Goal: Check status: Check status

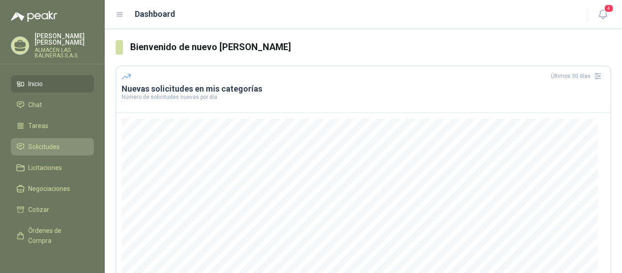
click at [51, 145] on span "Solicitudes" at bounding box center [43, 147] width 31 height 10
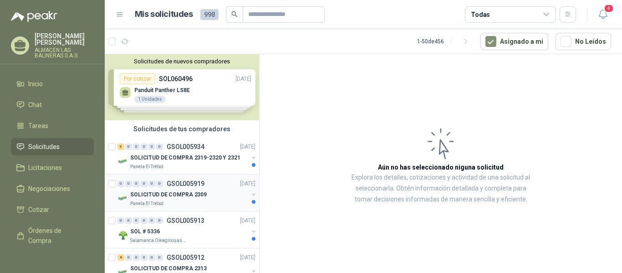
click at [189, 183] on p "GSOL005919" at bounding box center [186, 183] width 38 height 6
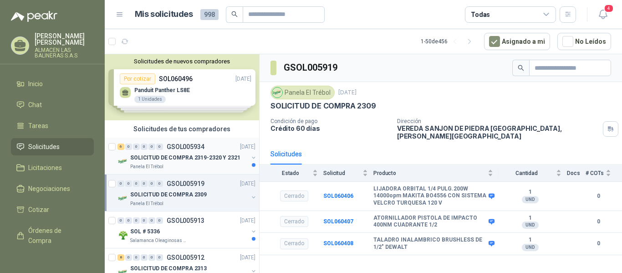
click at [193, 146] on p "GSOL005934" at bounding box center [186, 146] width 38 height 6
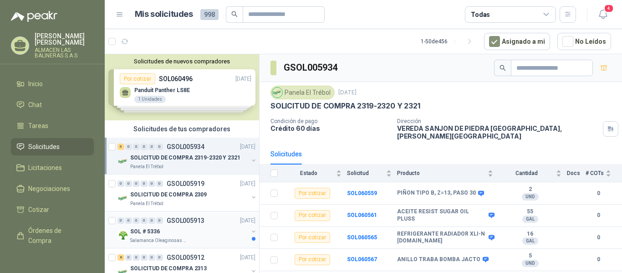
click at [193, 219] on p "GSOL005913" at bounding box center [186, 220] width 38 height 6
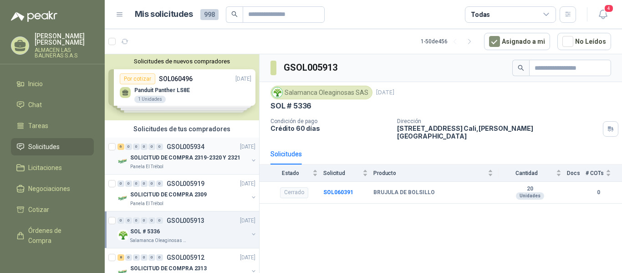
click at [192, 144] on p "GSOL005934" at bounding box center [186, 146] width 38 height 6
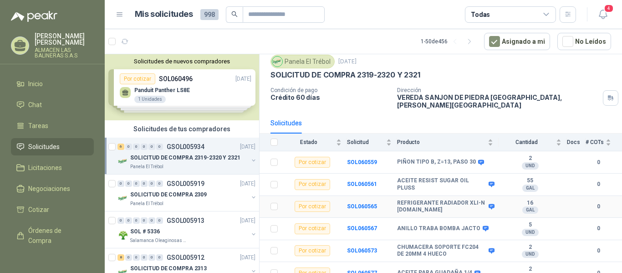
scroll to position [33, 0]
